Goal: Find contact information: Find contact information

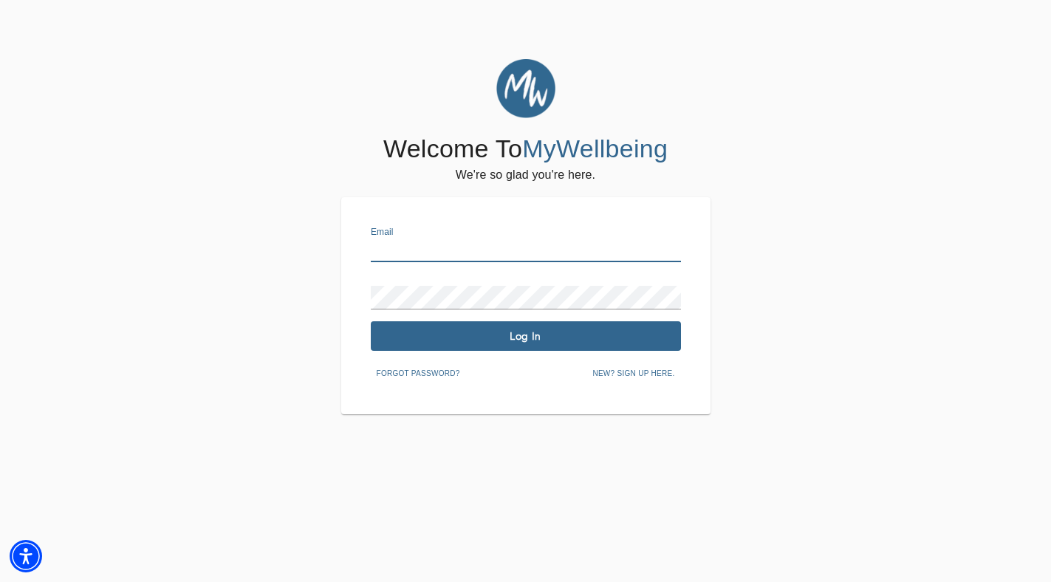
click at [531, 245] on input "text" at bounding box center [526, 251] width 310 height 24
type input "[PERSON_NAME][EMAIL_ADDRESS][DOMAIN_NAME]"
click at [525, 333] on span "Log In" at bounding box center [526, 336] width 298 height 14
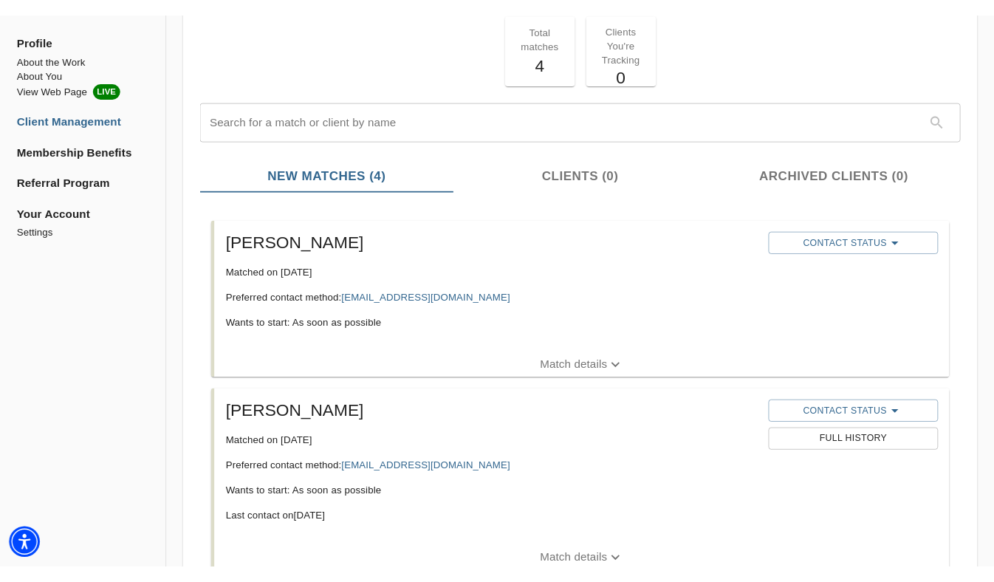
scroll to position [95, 0]
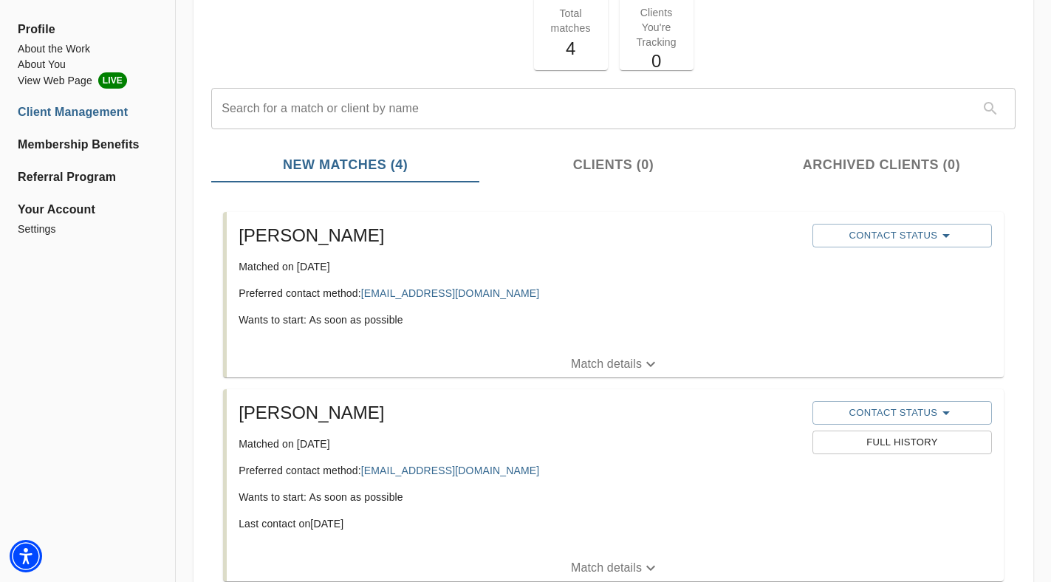
click at [595, 352] on button "Match details" at bounding box center [615, 364] width 777 height 27
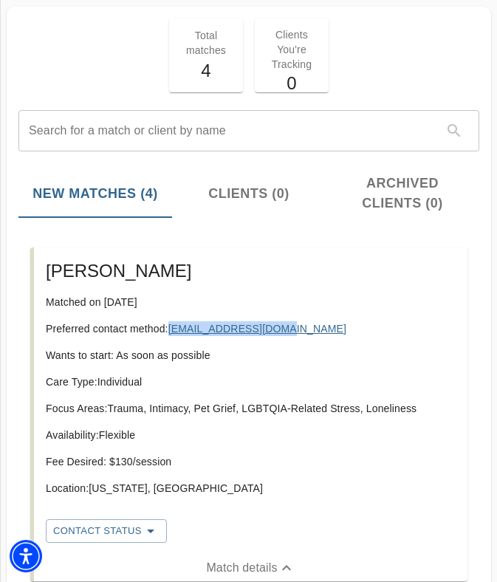
drag, startPoint x: 290, startPoint y: 327, endPoint x: 171, endPoint y: 327, distance: 118.9
click at [171, 327] on p "Preferred contact method: [EMAIL_ADDRESS][DOMAIN_NAME]" at bounding box center [251, 328] width 410 height 15
copy link "[EMAIL_ADDRESS][DOMAIN_NAME]"
